Goal: Information Seeking & Learning: Learn about a topic

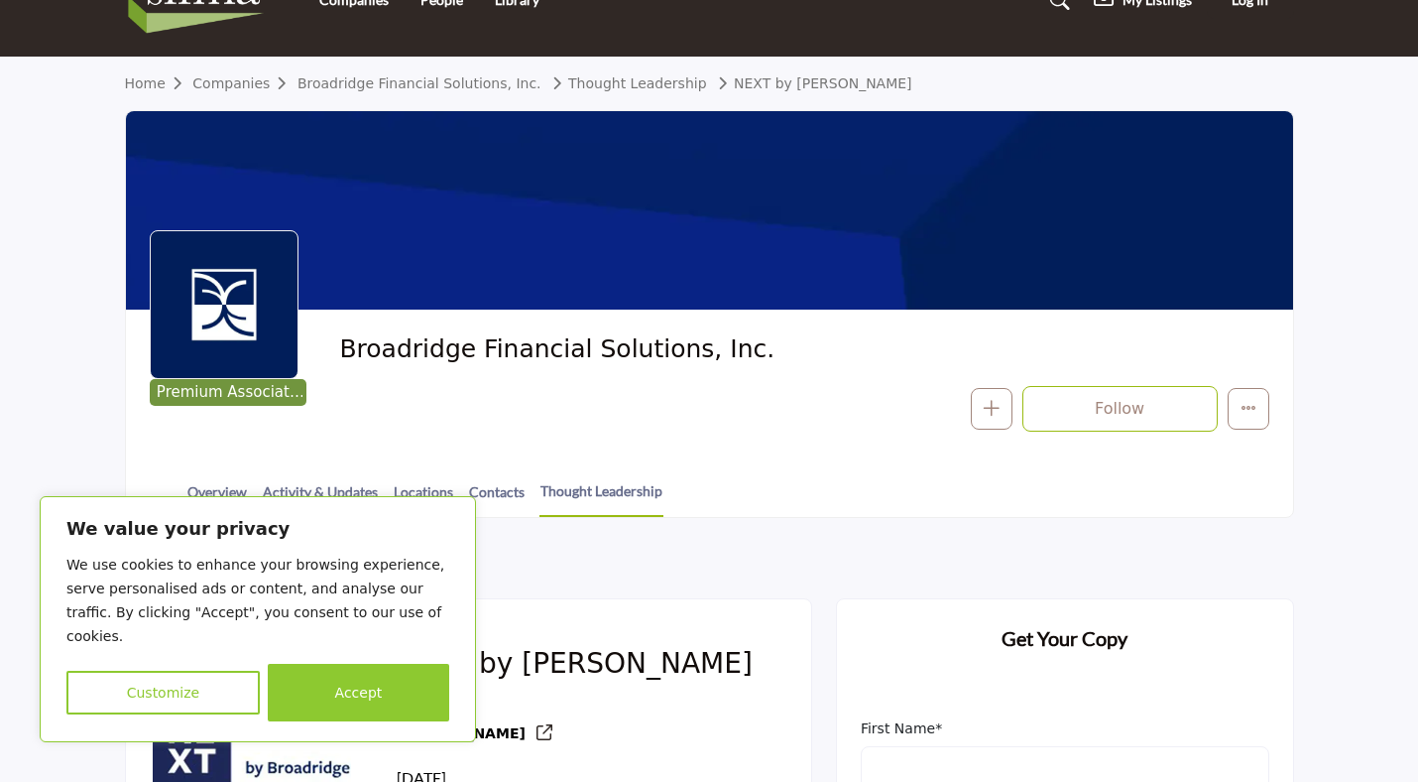
scroll to position [127, 0]
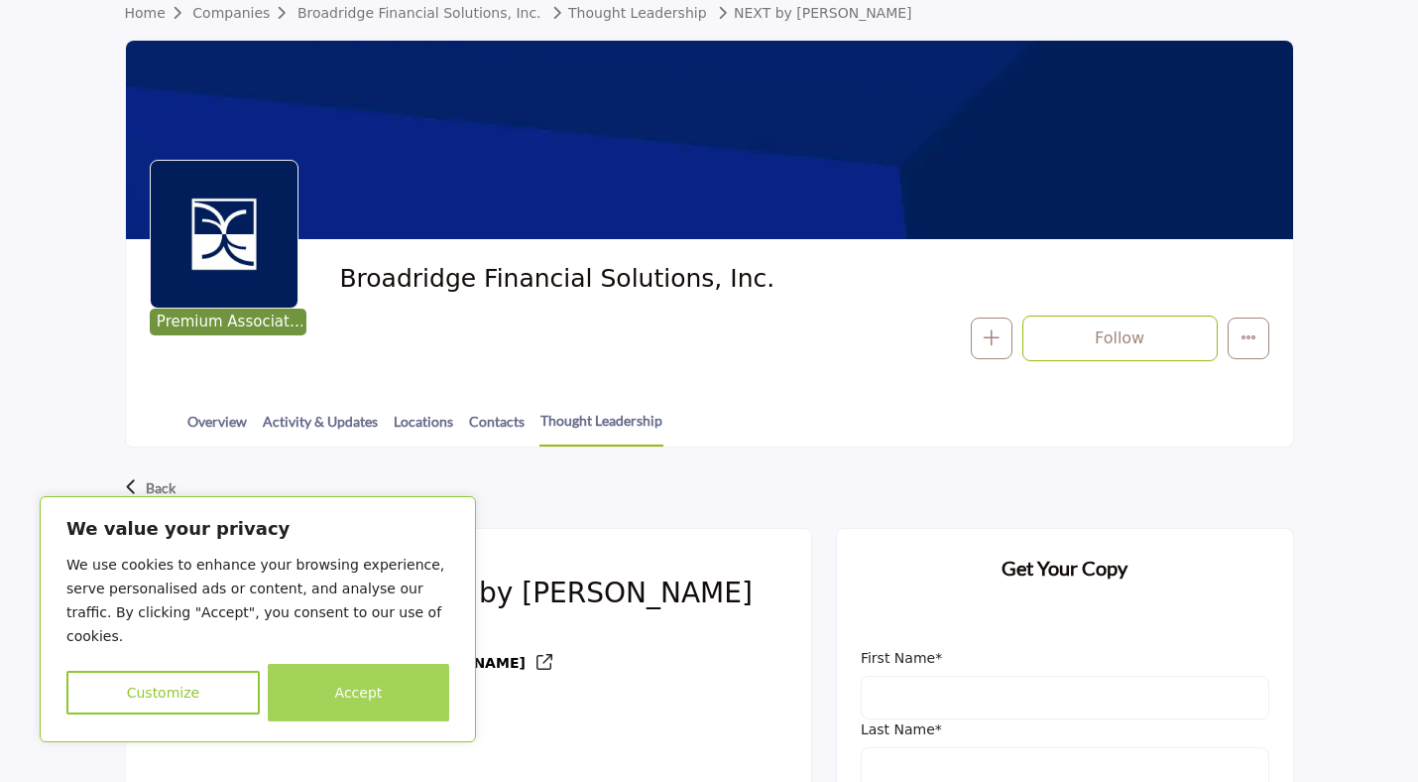
click at [356, 690] on button "Accept" at bounding box center [358, 693] width 181 height 58
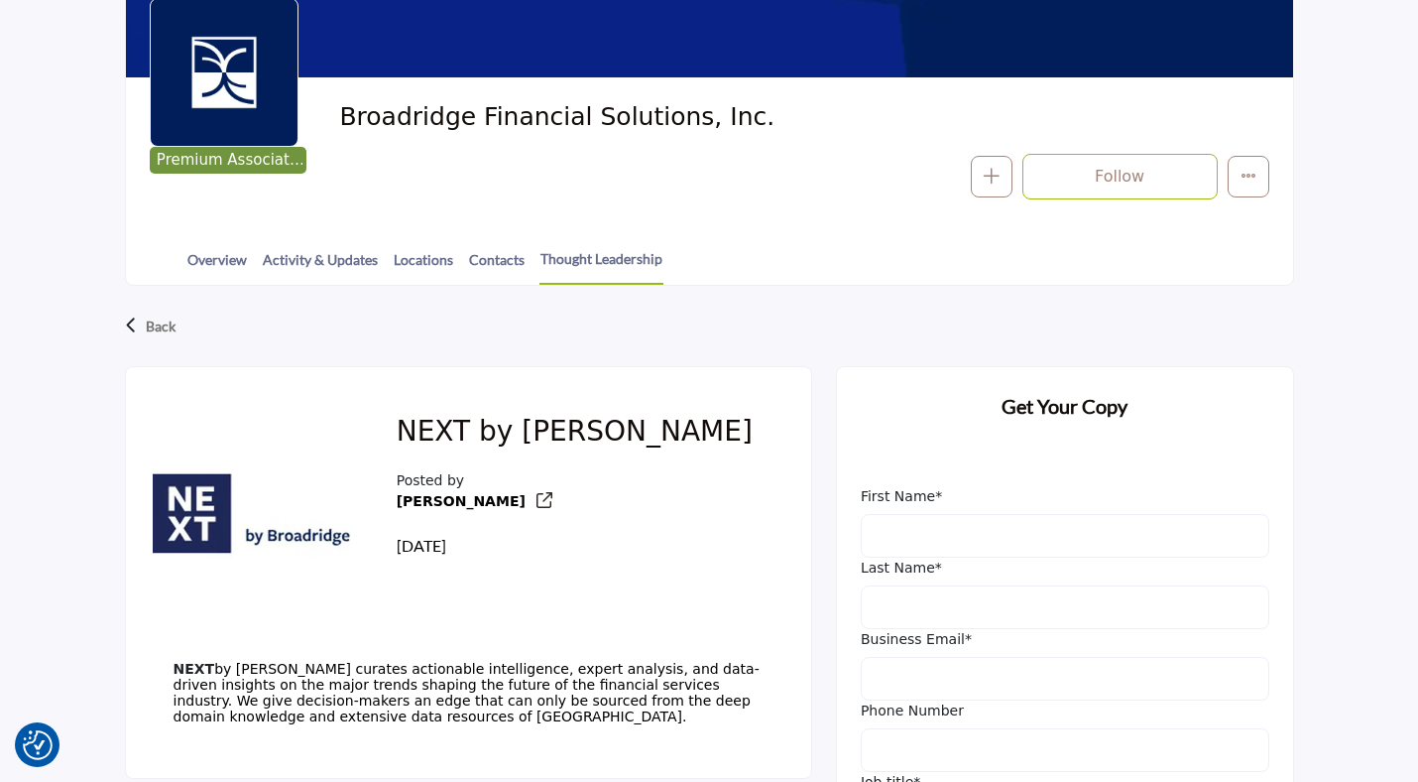
scroll to position [0, 0]
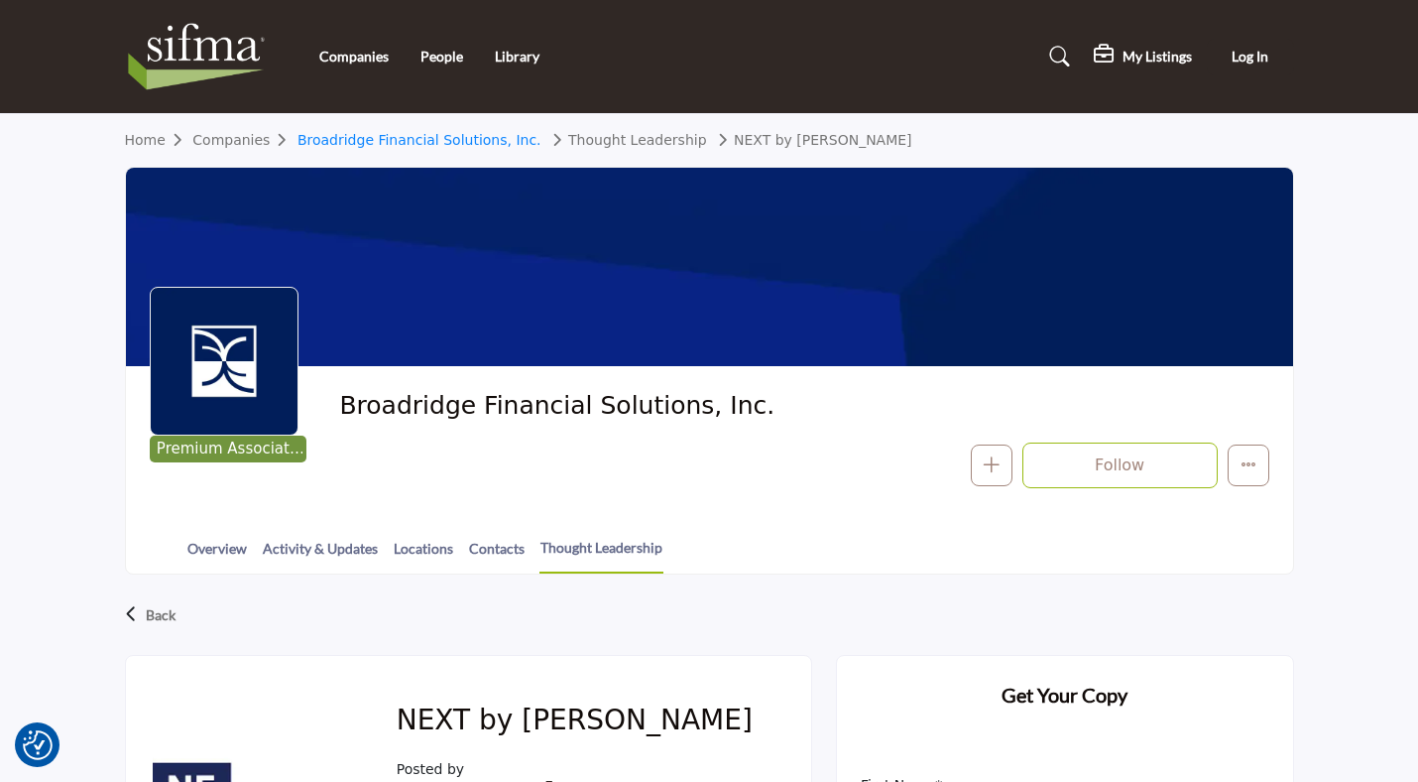
click at [486, 140] on link "Broadridge Financial Solutions, Inc." at bounding box center [420, 140] width 244 height 16
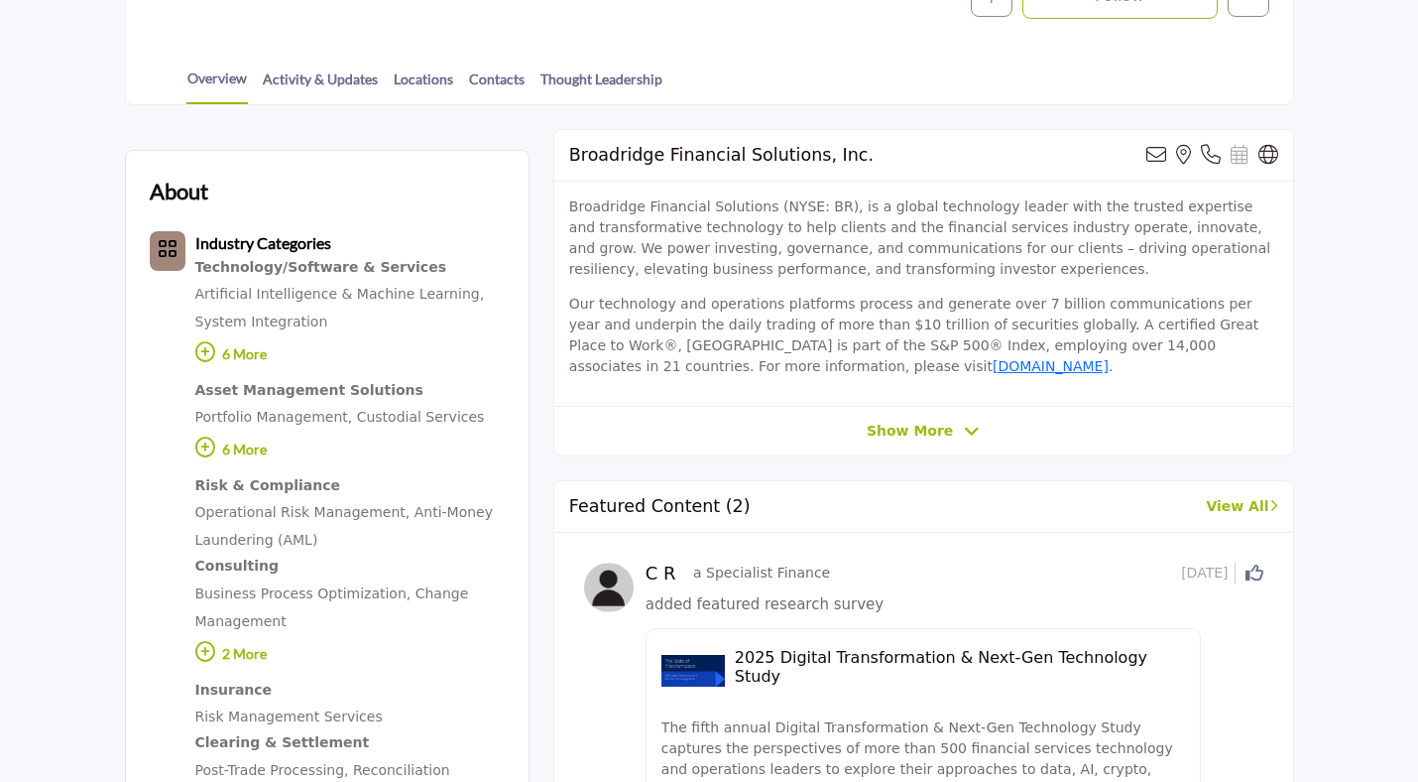
scroll to position [588, 0]
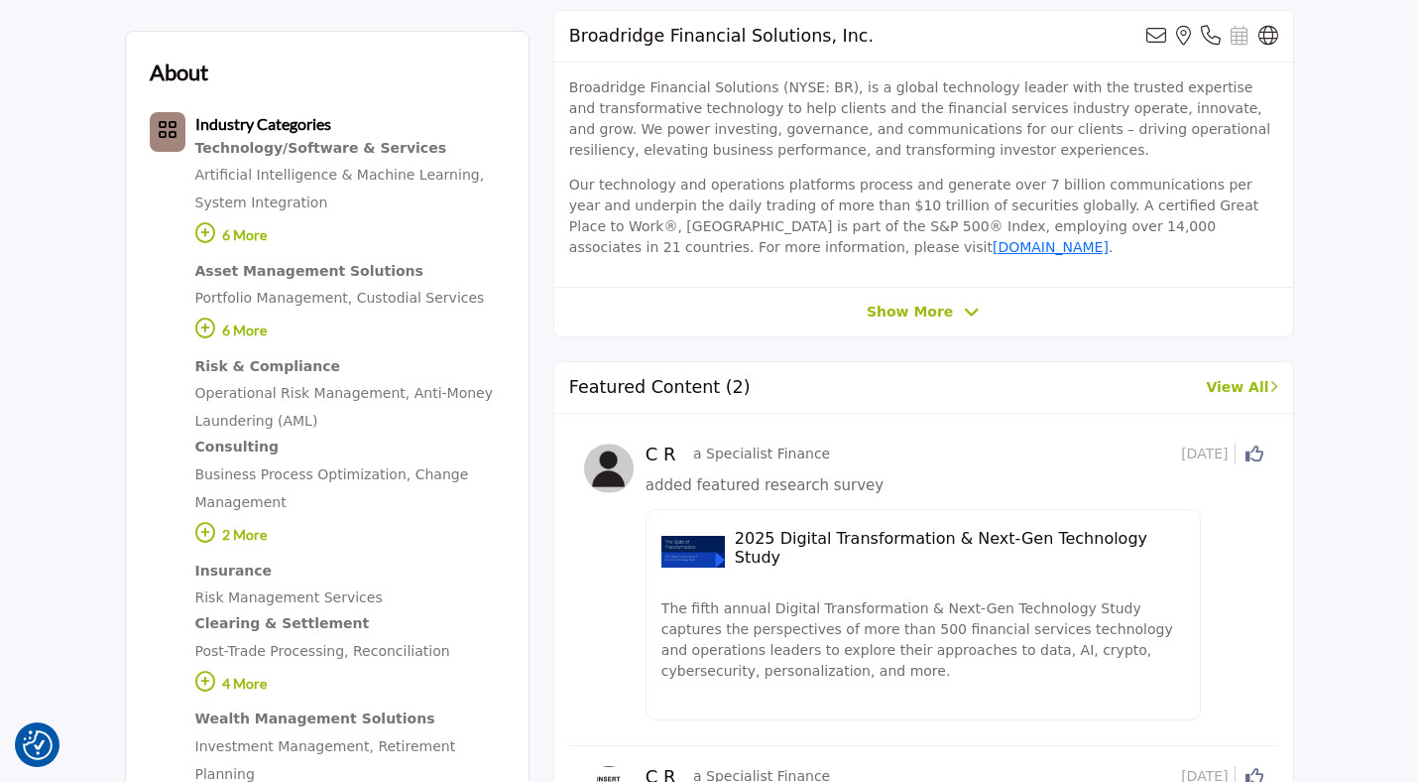
click at [706, 195] on p "Our technology and operations platforms process and generate over 7 billion com…" at bounding box center [923, 216] width 709 height 83
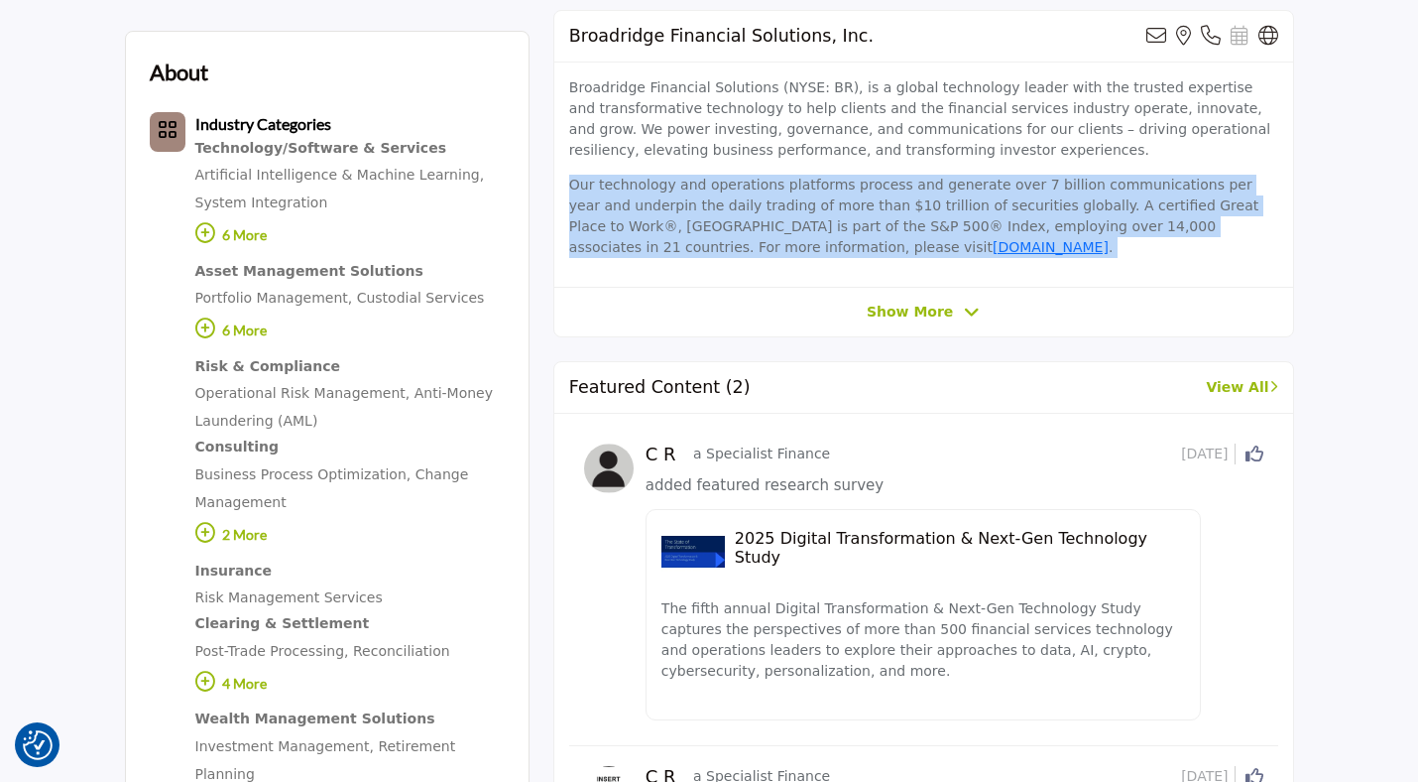
click at [661, 205] on p "Our technology and operations platforms process and generate over 7 billion com…" at bounding box center [923, 216] width 709 height 83
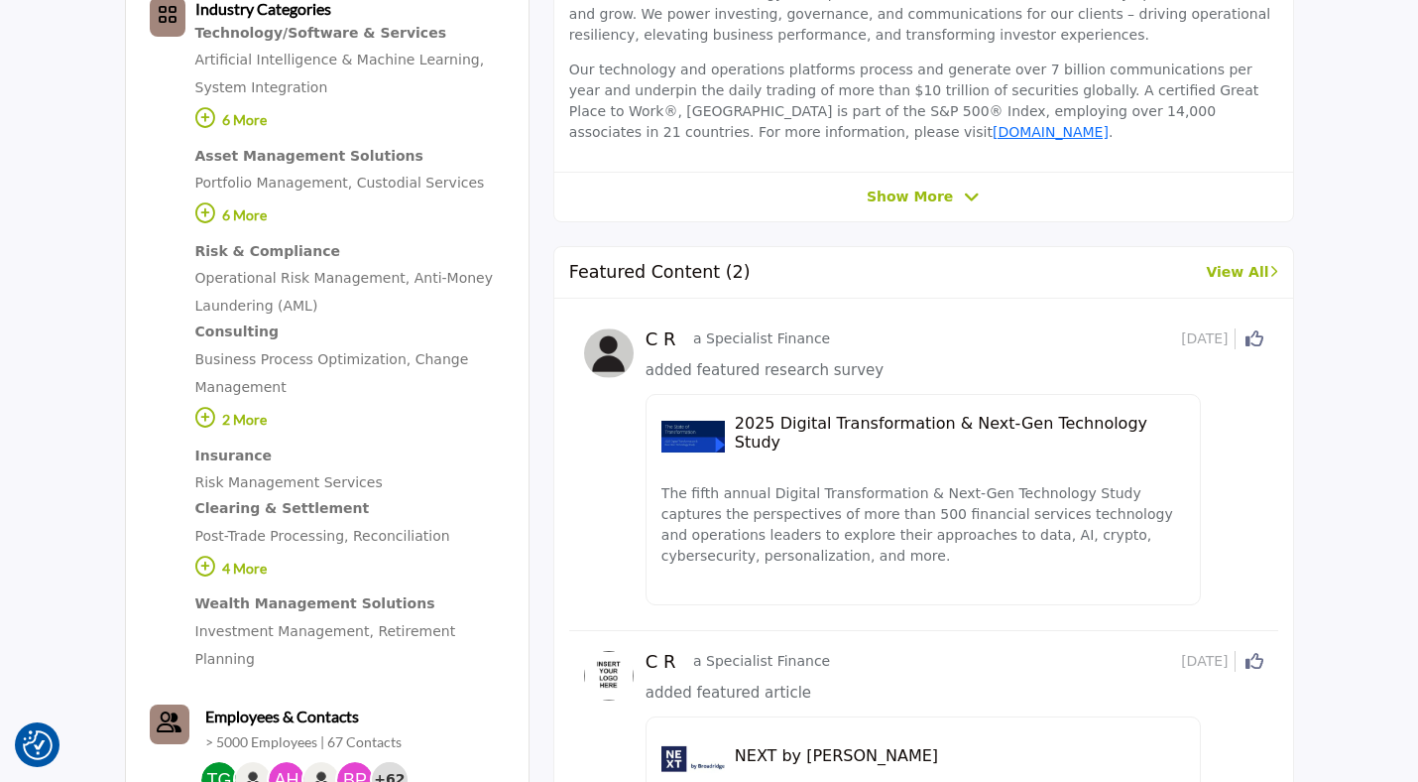
scroll to position [779, 0]
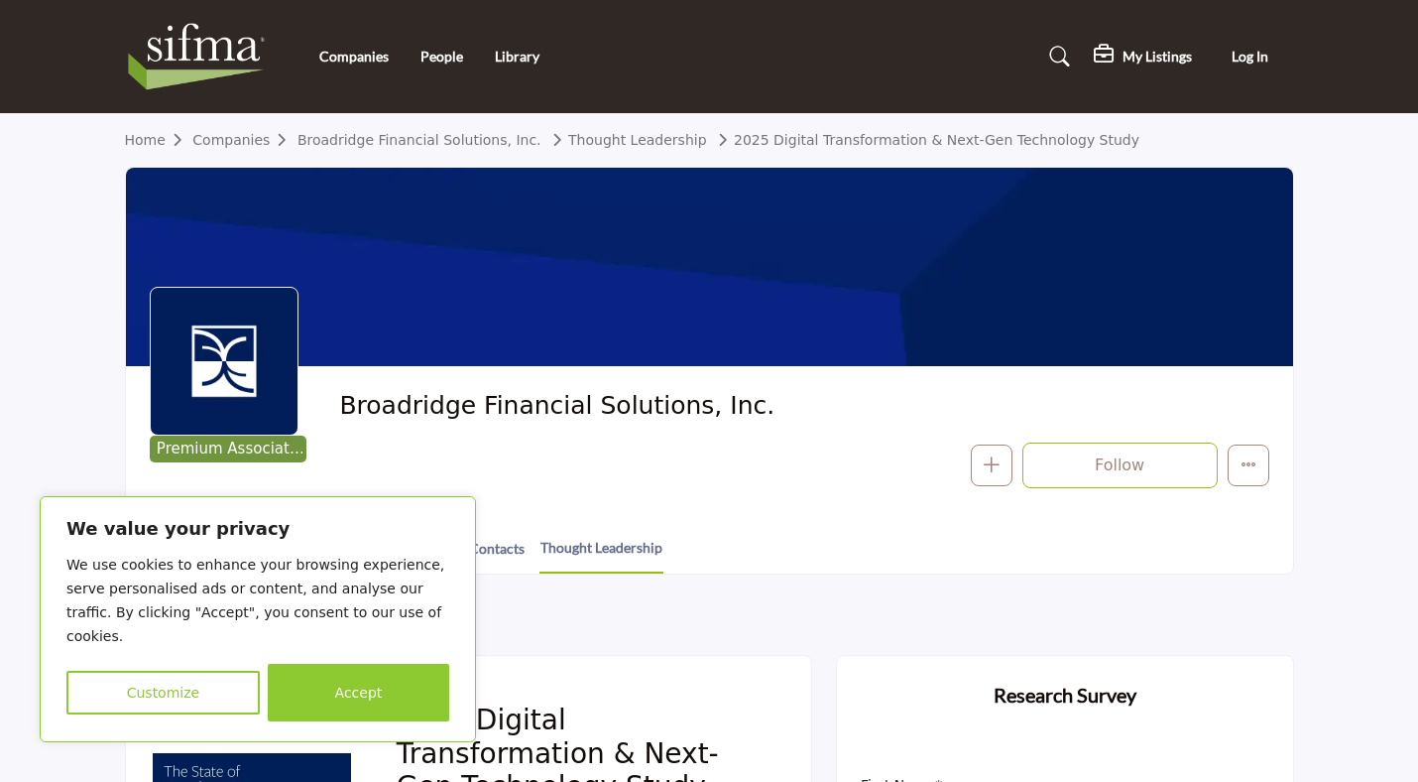
scroll to position [55, 0]
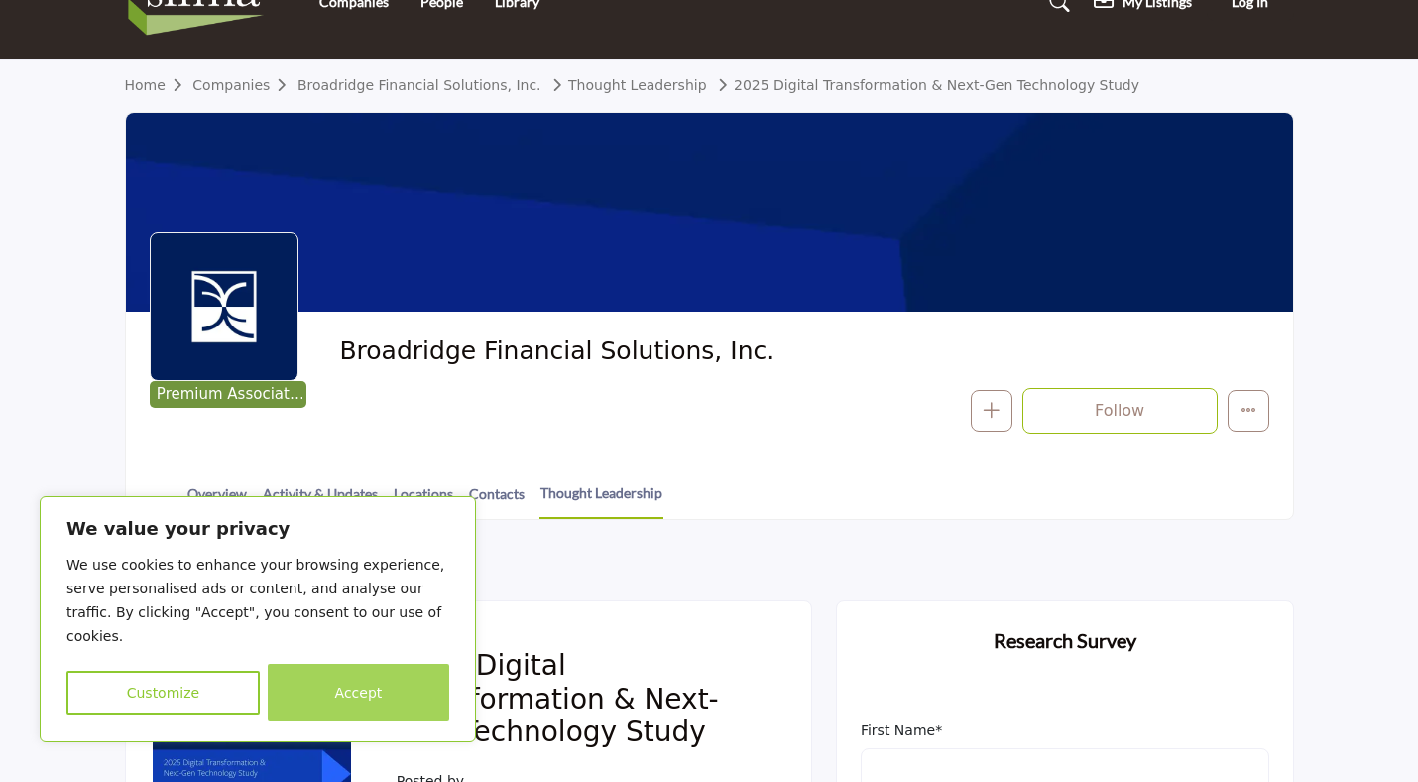
click at [337, 682] on button "Accept" at bounding box center [358, 693] width 181 height 58
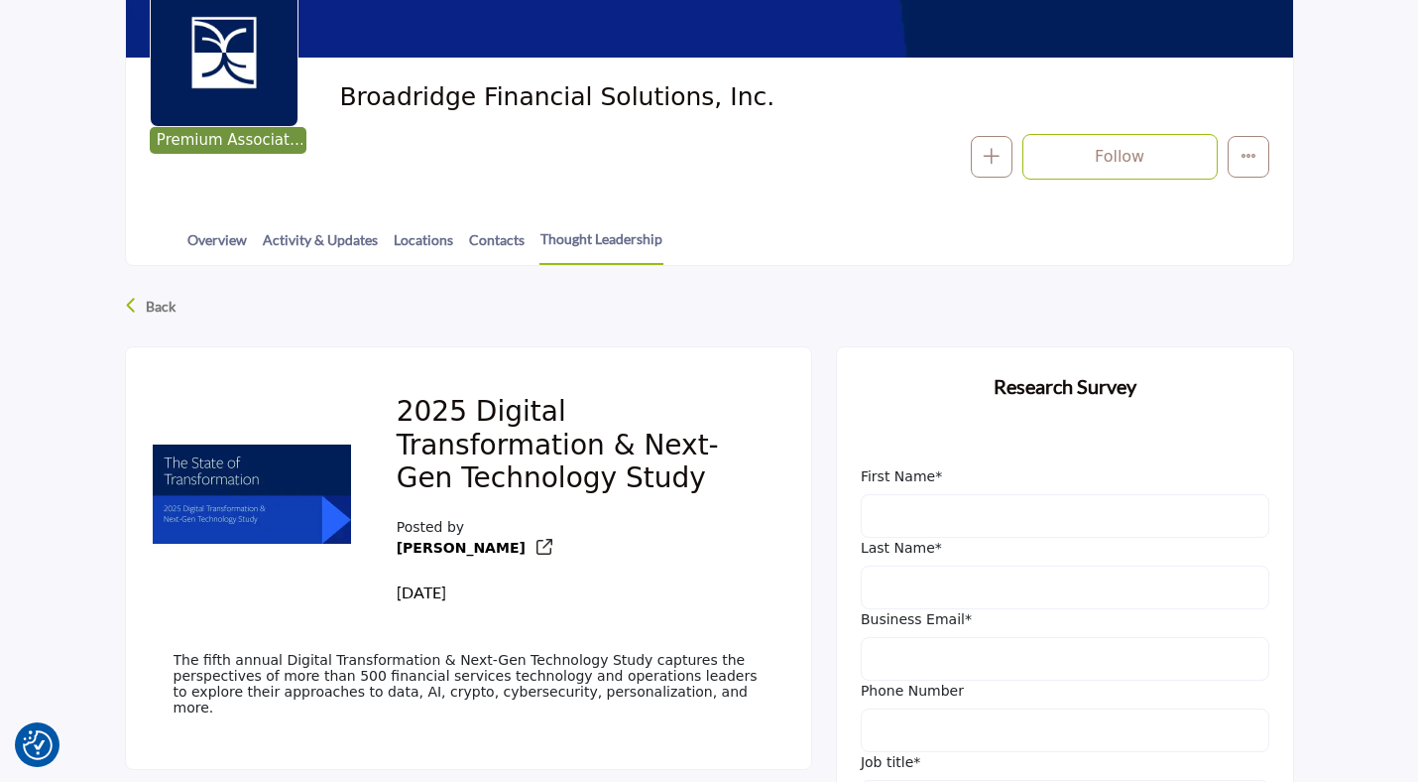
scroll to position [512, 0]
